Goal: Task Accomplishment & Management: Use online tool/utility

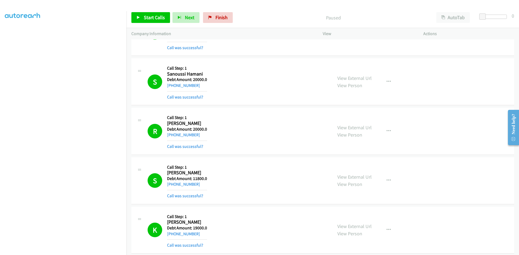
scroll to position [5887, 0]
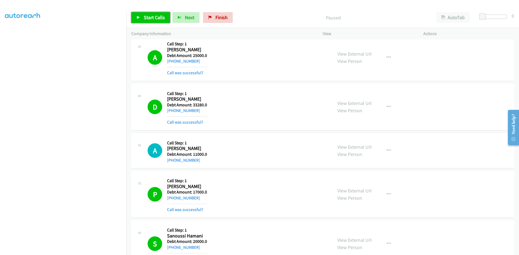
click at [149, 18] on span "Start Calls" at bounding box center [154, 17] width 21 height 6
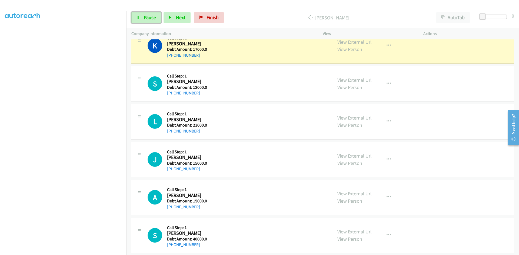
scroll to position [7131, 0]
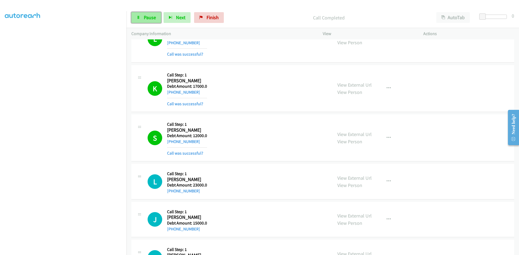
click at [139, 18] on icon at bounding box center [138, 18] width 4 height 4
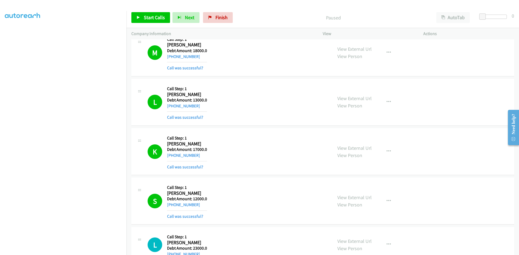
scroll to position [6996, 0]
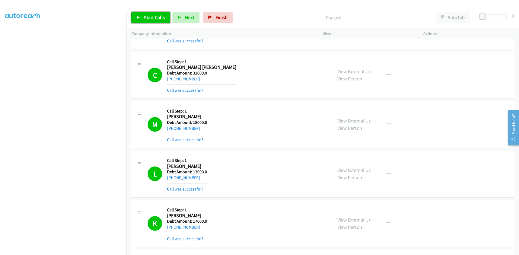
click at [148, 14] on link "Start Calls" at bounding box center [150, 17] width 39 height 11
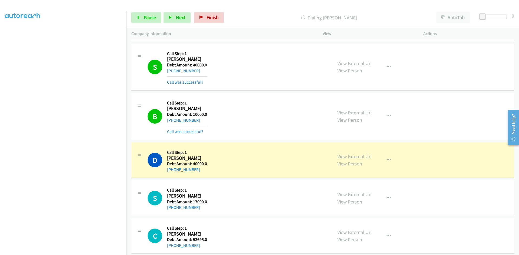
scroll to position [7408, 0]
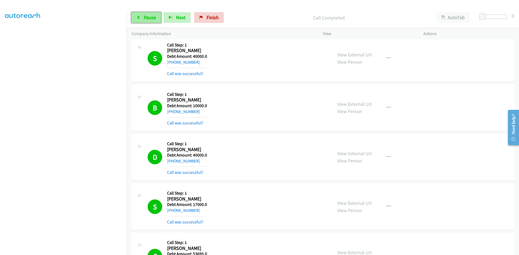
click at [146, 20] on span "Pause" at bounding box center [150, 17] width 12 height 6
click at [149, 15] on span "Start Calls" at bounding box center [154, 17] width 21 height 6
click at [149, 15] on span "Pause" at bounding box center [150, 17] width 12 height 6
click at [150, 17] on span "Start Calls" at bounding box center [154, 17] width 21 height 6
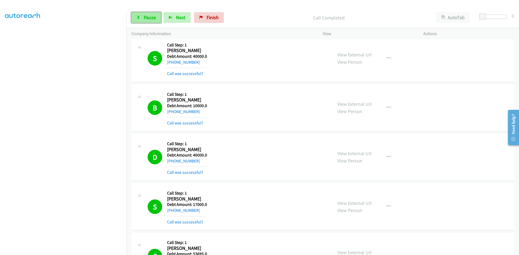
click at [144, 19] on span "Pause" at bounding box center [150, 17] width 12 height 6
click at [156, 16] on span "Start Calls" at bounding box center [154, 17] width 21 height 6
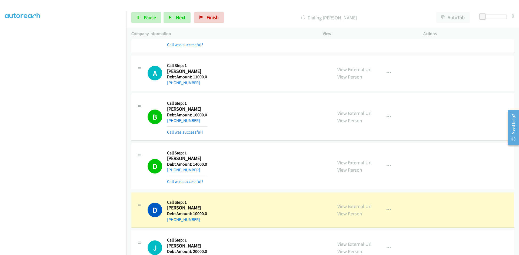
scroll to position [7949, 0]
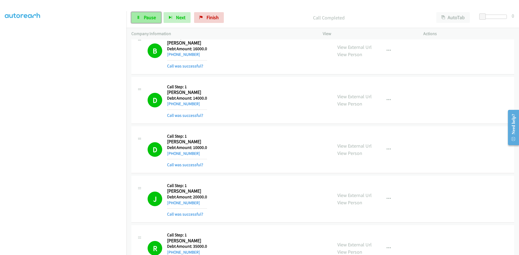
click at [149, 16] on span "Pause" at bounding box center [150, 17] width 12 height 6
click at [148, 16] on span "Start Calls" at bounding box center [154, 17] width 21 height 6
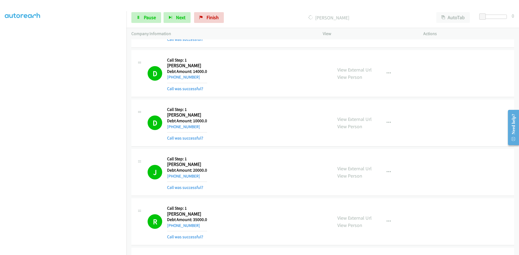
scroll to position [7851, 0]
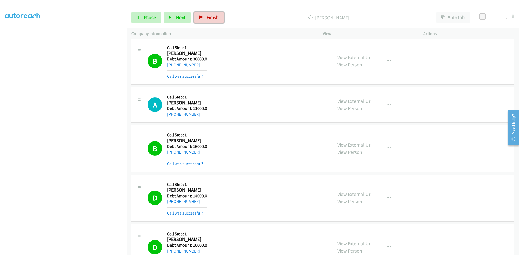
drag, startPoint x: 216, startPoint y: 16, endPoint x: 286, endPoint y: 28, distance: 71.6
click at [216, 16] on span "Finish" at bounding box center [212, 17] width 12 height 6
